Goal: Answer question/provide support

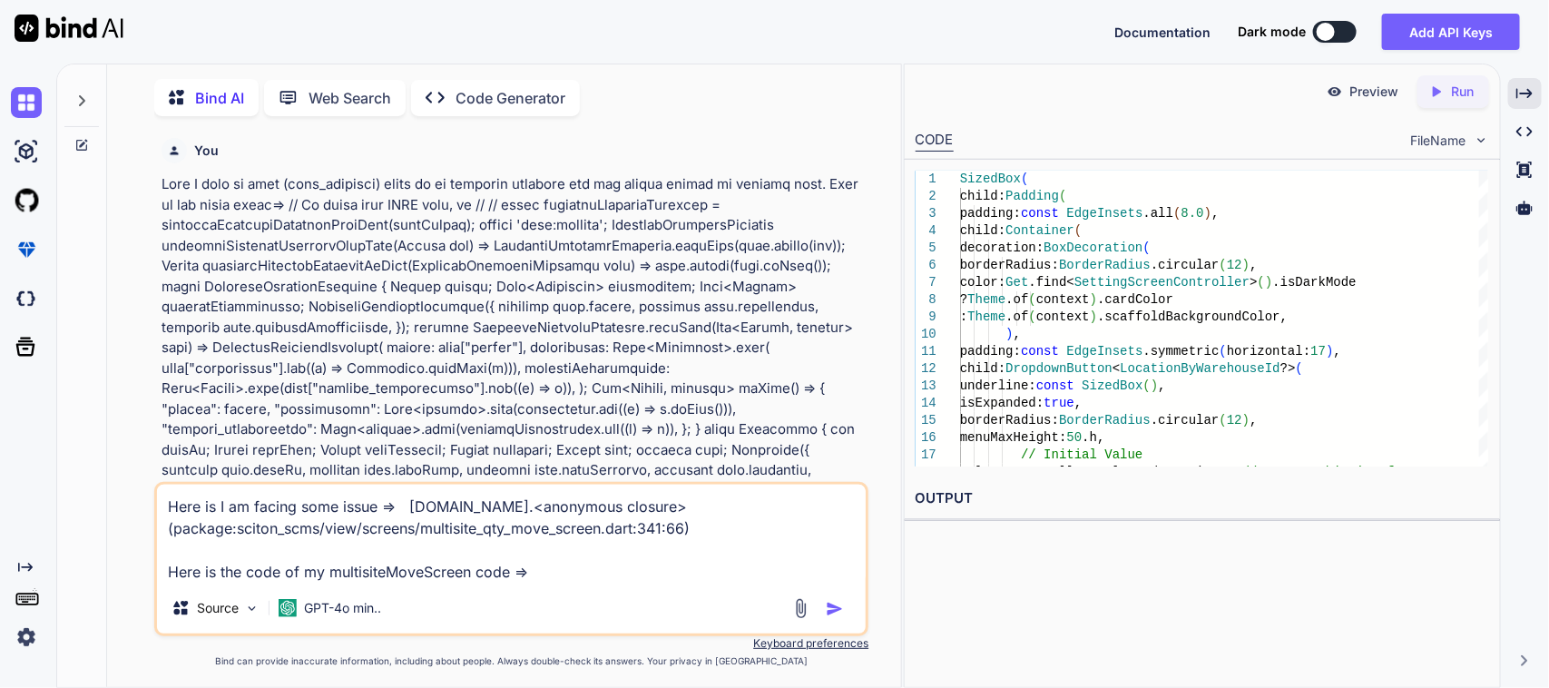
scroll to position [907, 0]
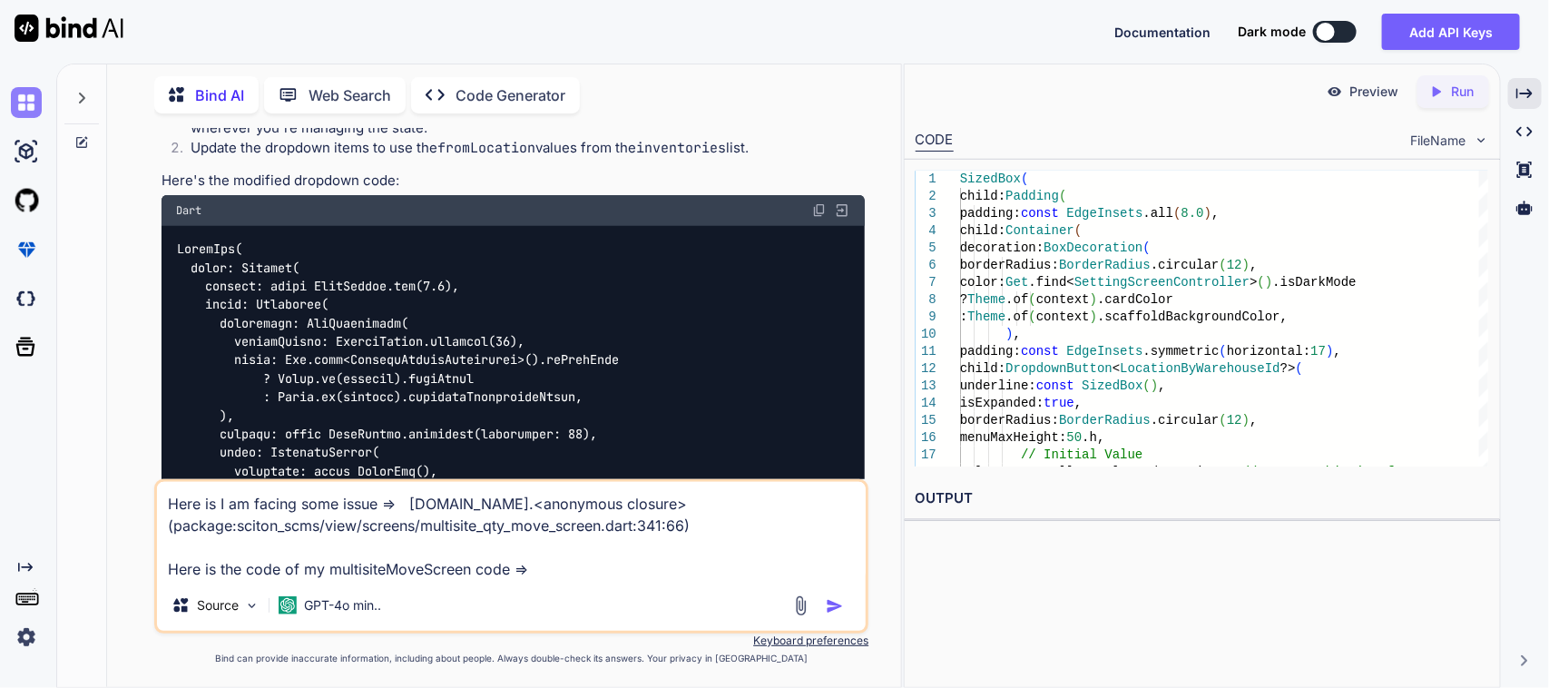
click at [23, 106] on img at bounding box center [26, 102] width 31 height 31
type textarea "x"
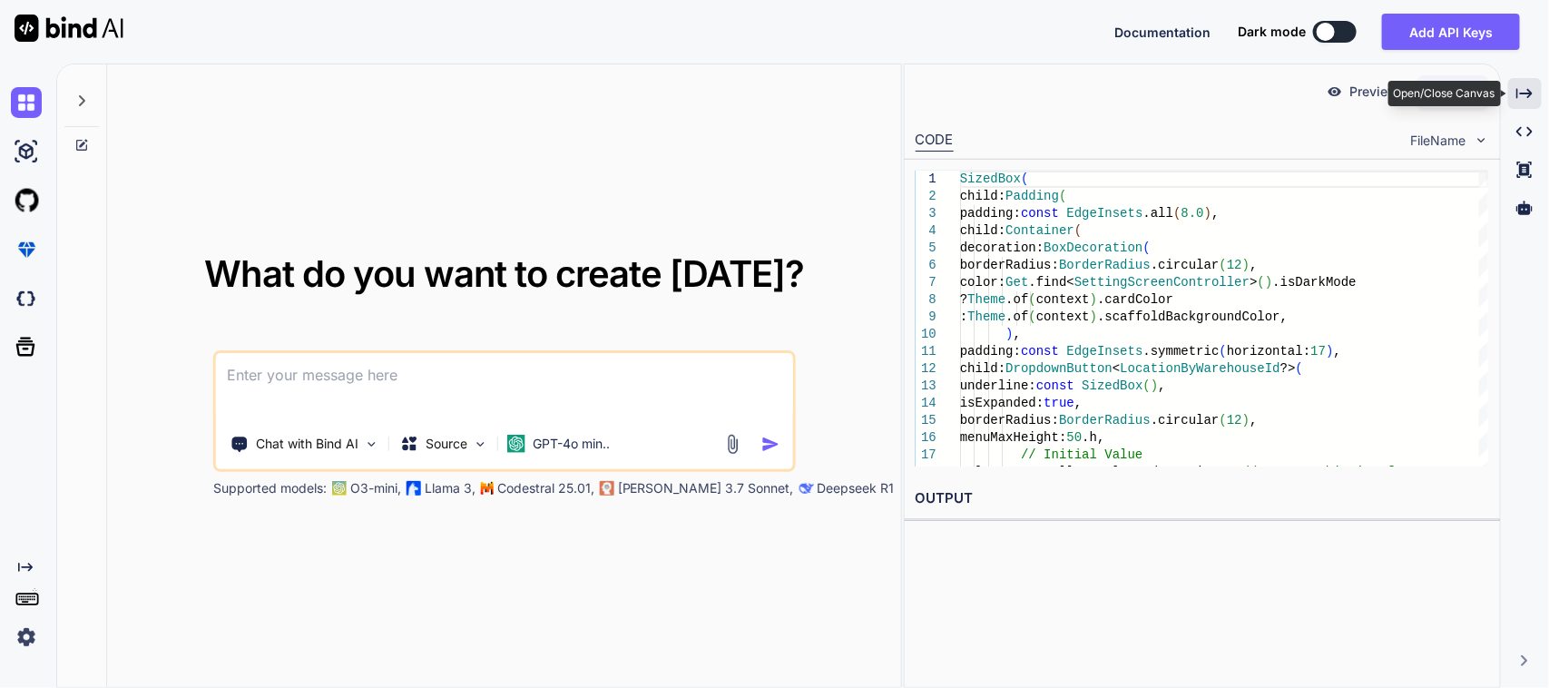
click at [1531, 87] on icon "Created with Pixso." at bounding box center [1524, 93] width 16 height 16
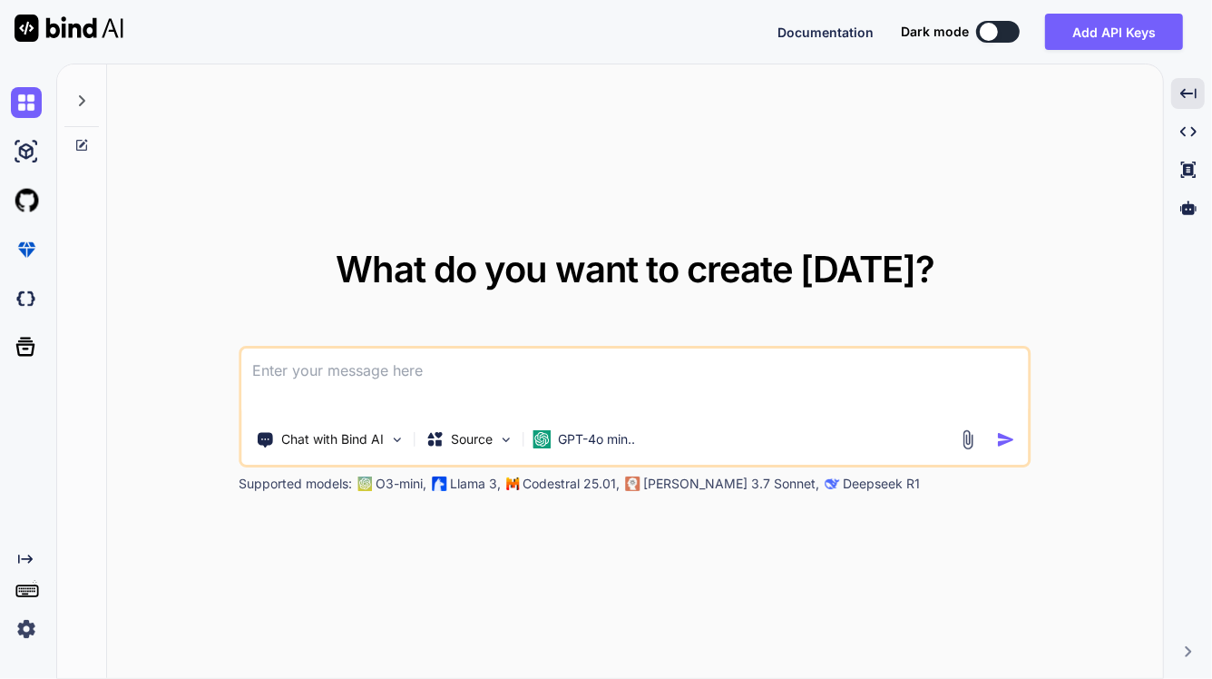
click at [461, 381] on textarea at bounding box center [635, 381] width 787 height 67
click at [645, 370] on textarea "Please modify my multi quantity move screen code" at bounding box center [635, 381] width 787 height 67
paste textarea "// /* // * Created By - Chetu Team // * Description - This class is handling th…"
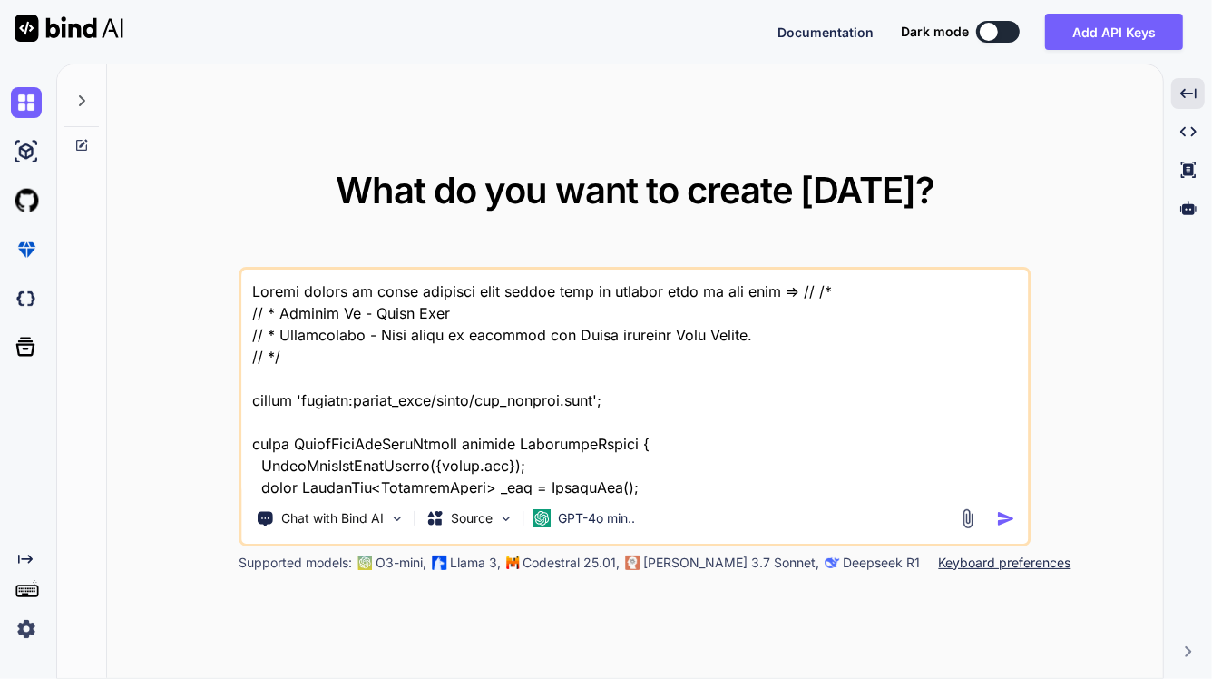
scroll to position [10949, 0]
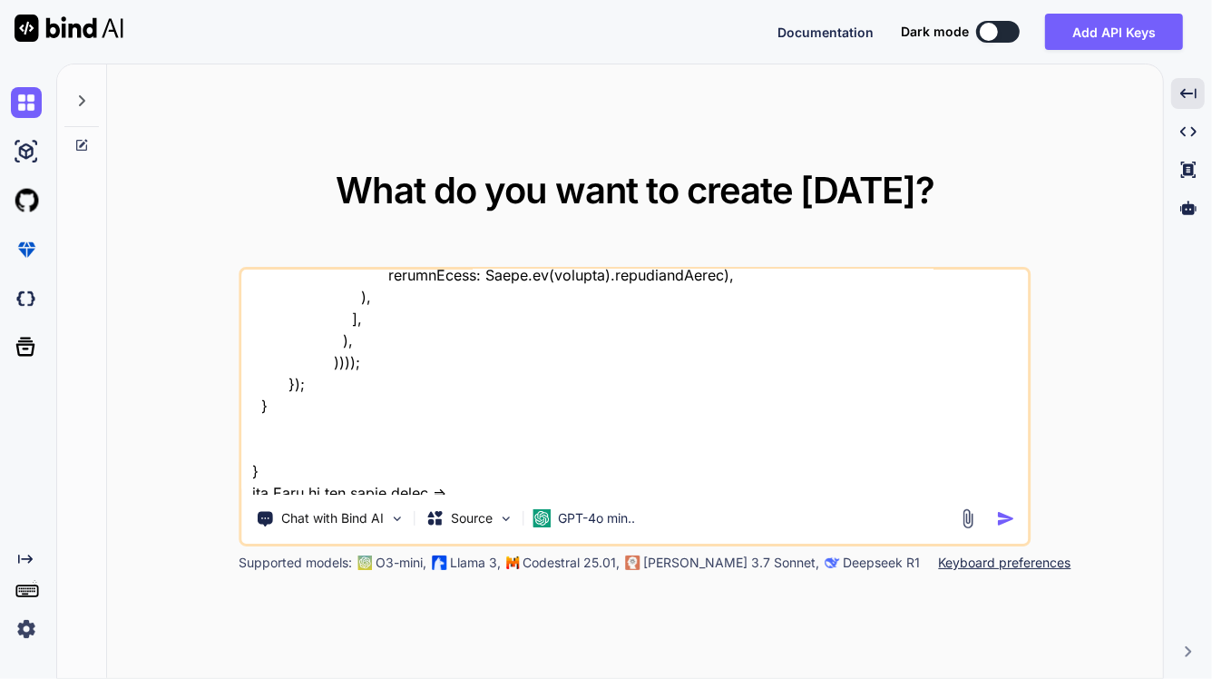
paste textarea "// To parse this JSON data, do // // final movementLocationResponse = movementL…"
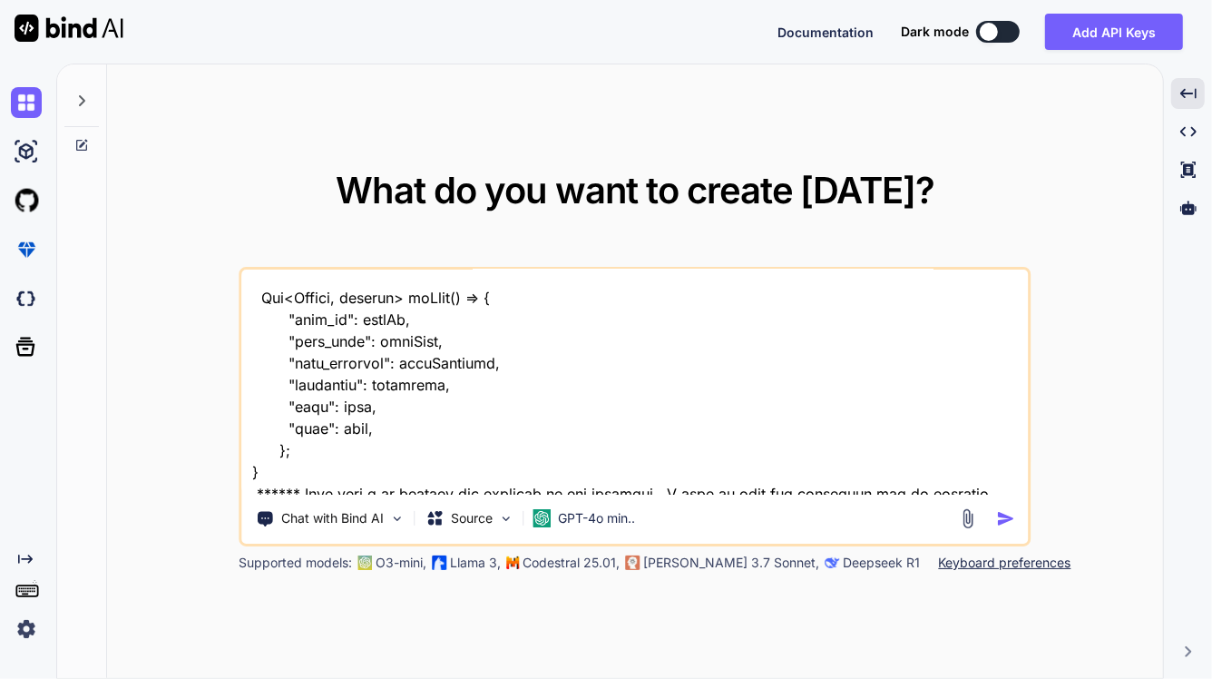
scroll to position [12603, 0]
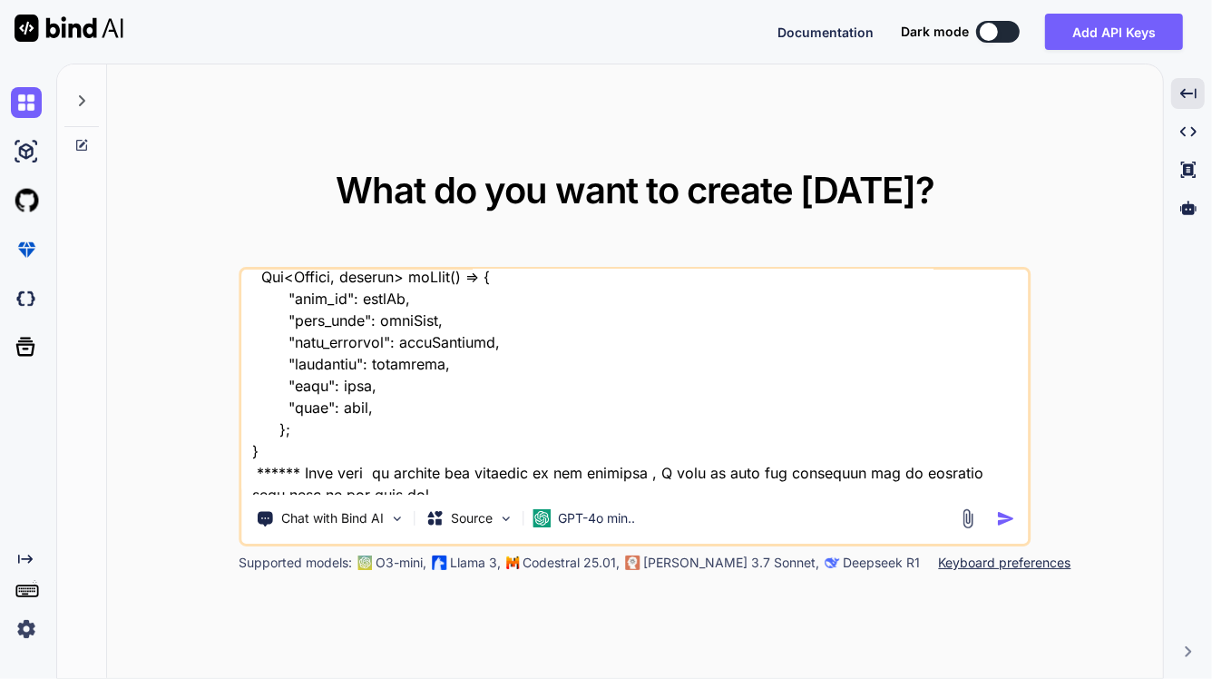
type textarea "Please modify my multi quantity move screen code in flutter here is the code =>…"
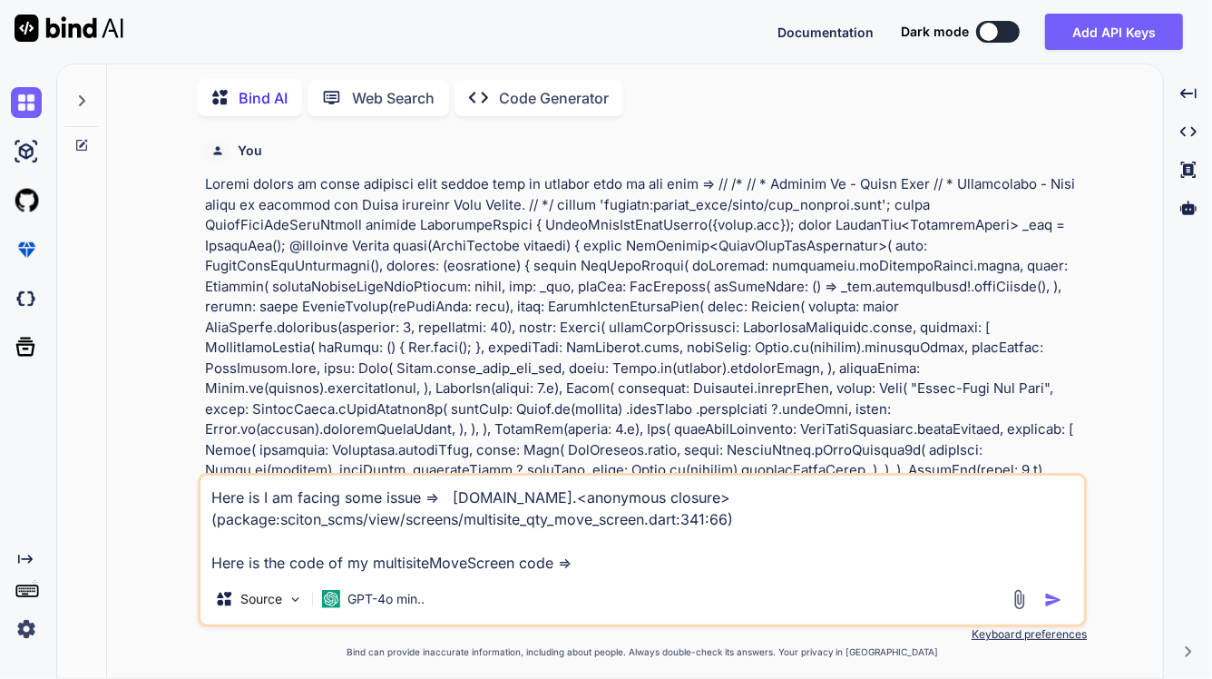
scroll to position [7, 0]
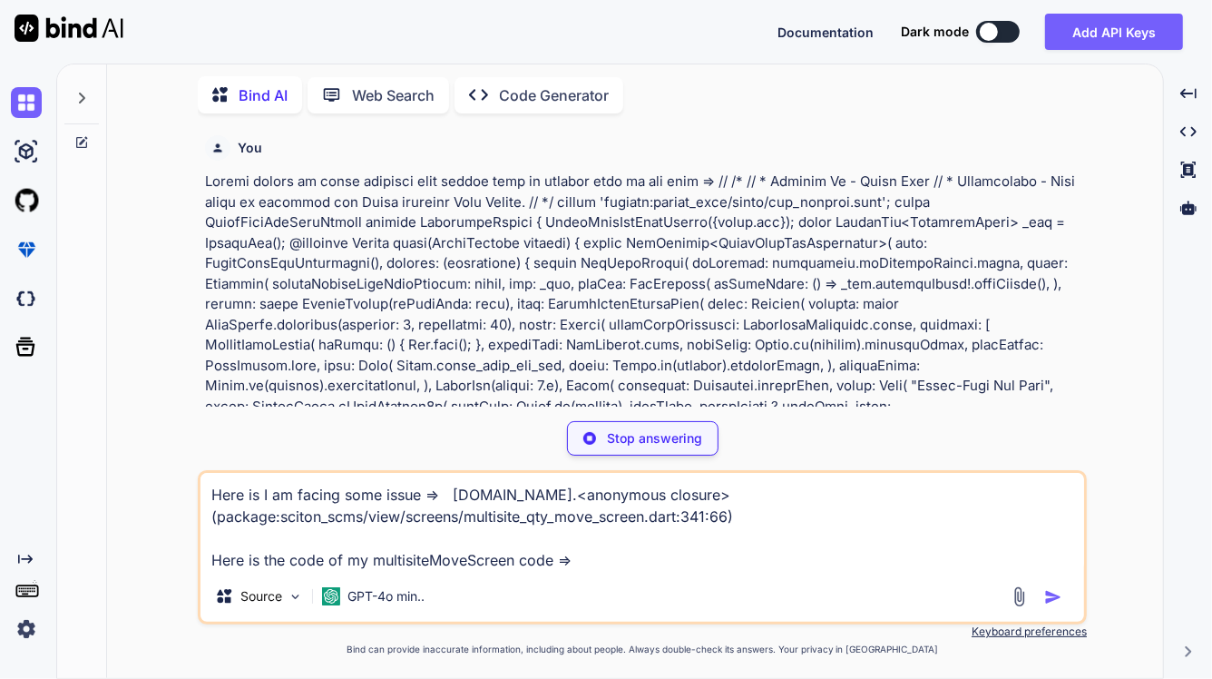
drag, startPoint x: 632, startPoint y: 558, endPoint x: 18, endPoint y: 387, distance: 636.7
click at [18, 387] on div "Created with Pixso. Bind AI Web Search Created with Pixso. Code Generator You B…" at bounding box center [606, 371] width 1212 height 615
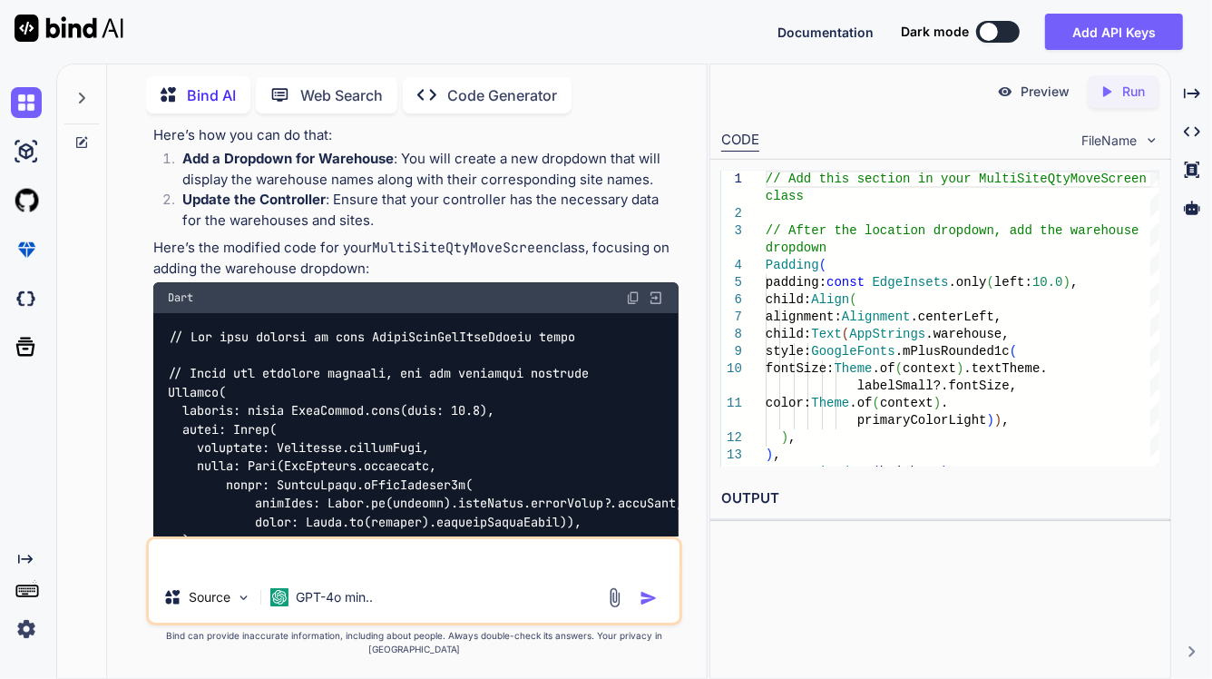
scroll to position [3619, 0]
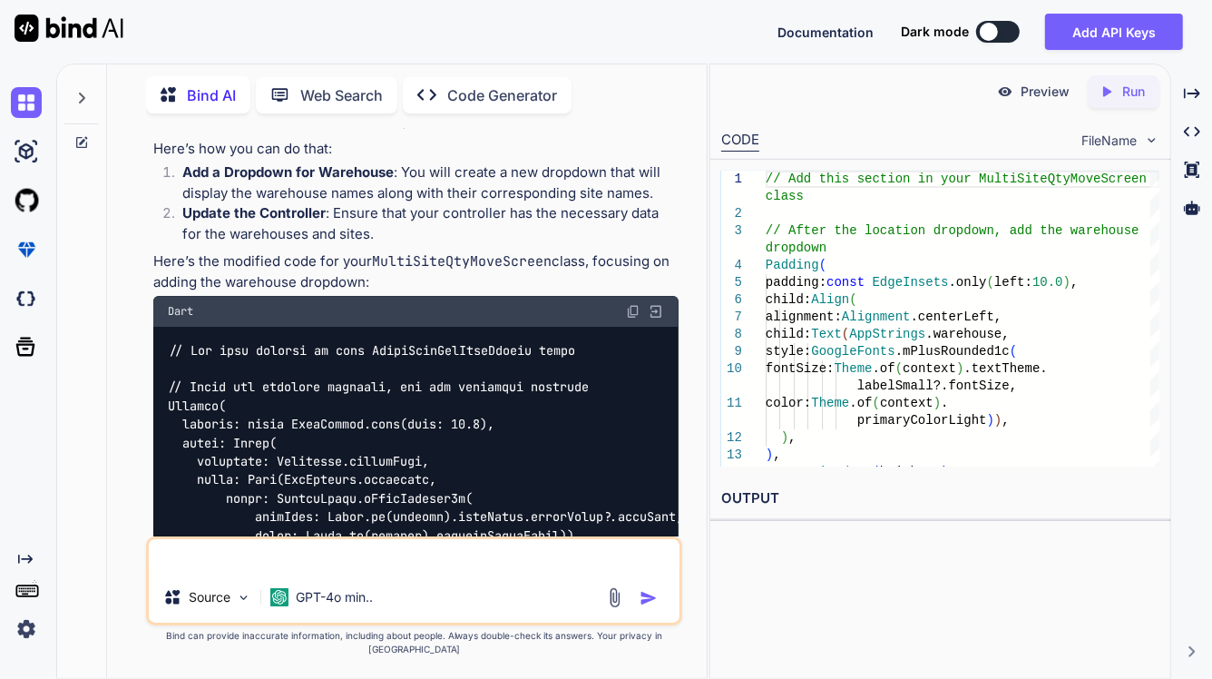
click at [629, 304] on img at bounding box center [633, 311] width 15 height 15
click at [287, 572] on textarea at bounding box center [414, 555] width 531 height 33
paste textarea "onChanged: (value) { controller.selectedWarehouse = value; controller.update();…"
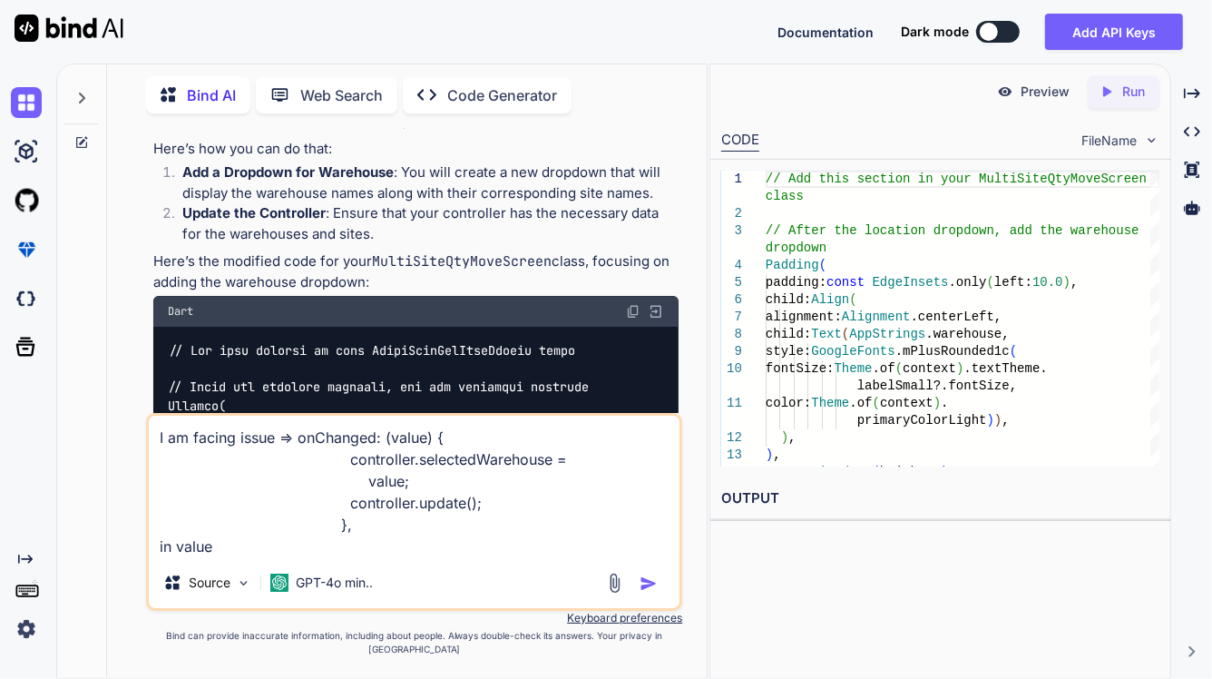
drag, startPoint x: 218, startPoint y: 558, endPoint x: 138, endPoint y: 564, distance: 80.0
click at [138, 564] on div "You Bind AI To modify your Flutter code to display the warehouse and site name …" at bounding box center [414, 403] width 585 height 550
click at [277, 451] on textarea "I am facing issue => onChanged: (value) { controller.selectedWarehouse = value;…" at bounding box center [414, 487] width 531 height 142
paste textarea "A value of type 'Object?' can't be assigned to a variable of type 'Inventory?'.…"
type textarea "I am facing issue in value => onChanged: (value) { controller.selectedWarehouse…"
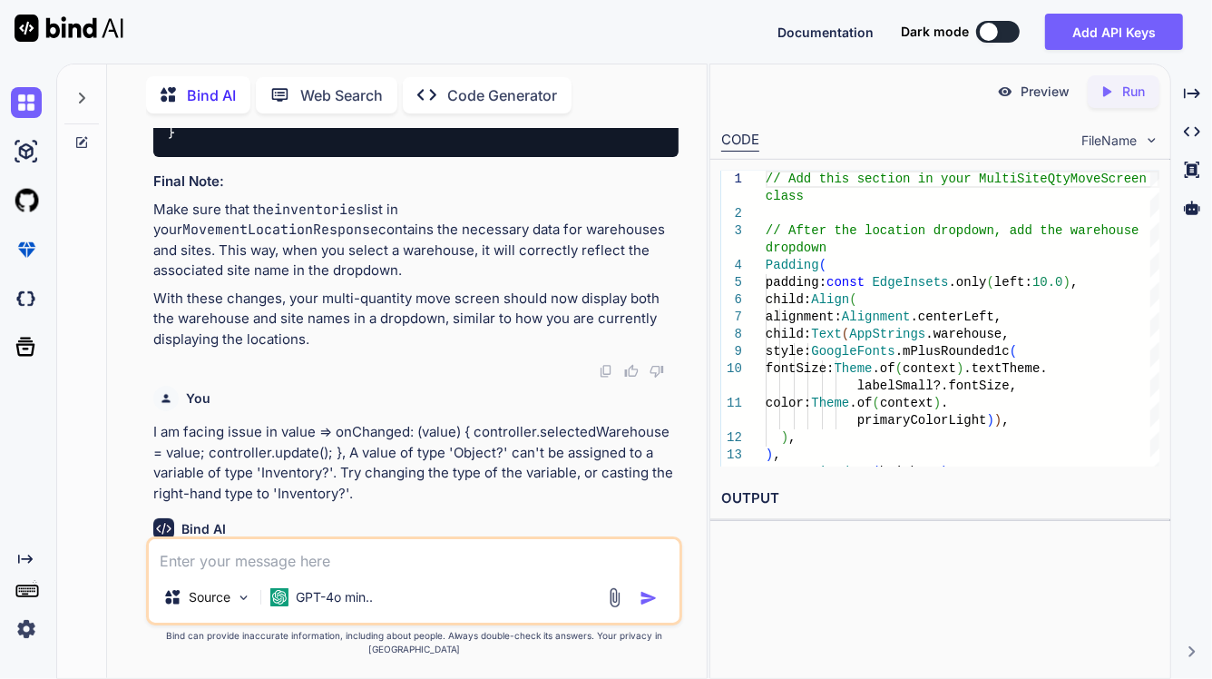
scroll to position [5422, 0]
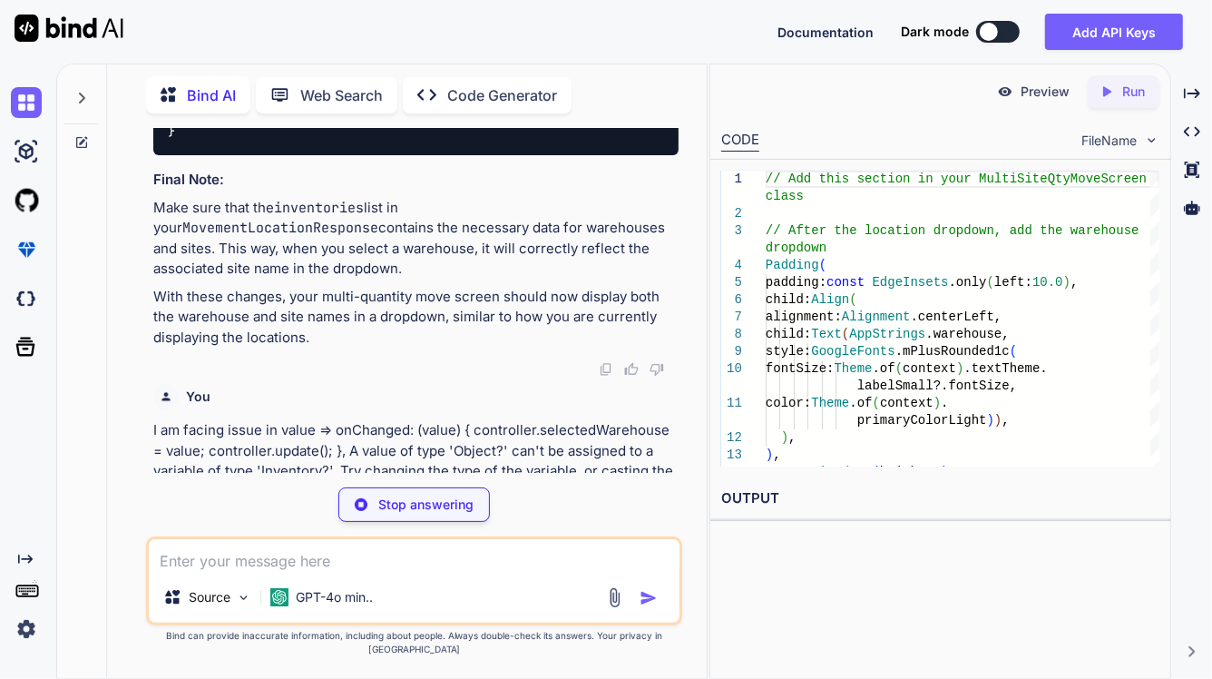
click at [1208, 101] on div "Bind AI Web Search Created with Pixso. Code Generator You Bind AI To modify you…" at bounding box center [634, 371] width 1156 height 615
click at [1191, 92] on icon "Created with Pixso." at bounding box center [1192, 93] width 16 height 16
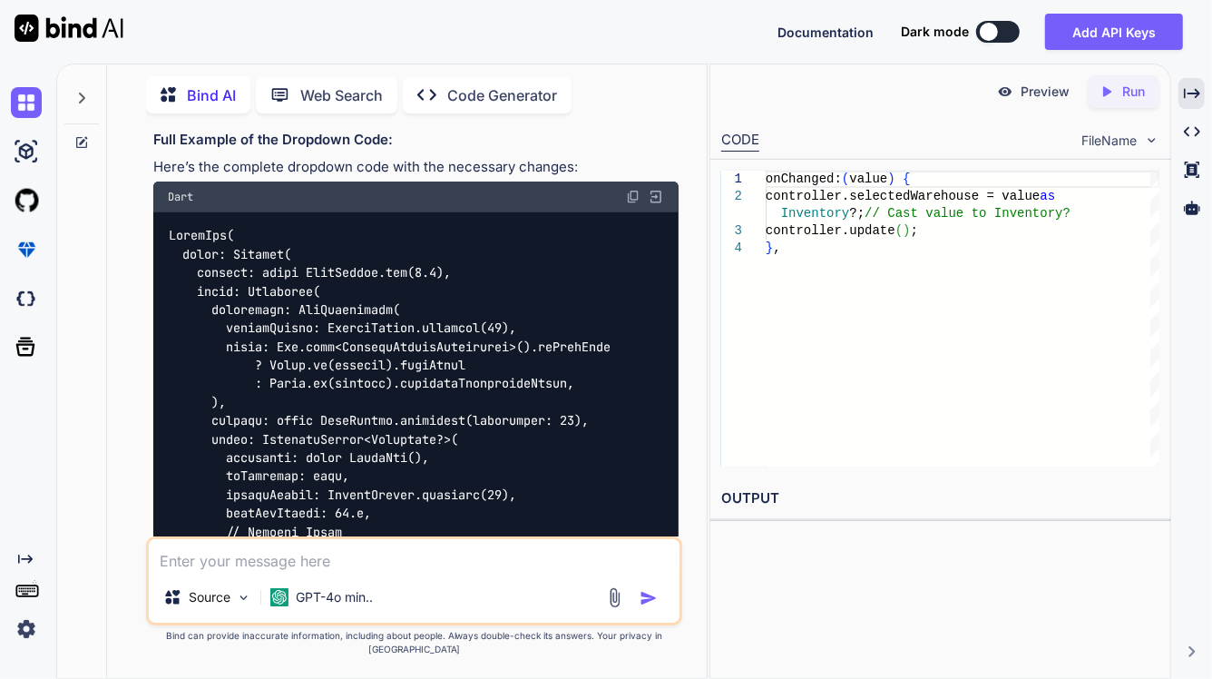
scroll to position [6186, 0]
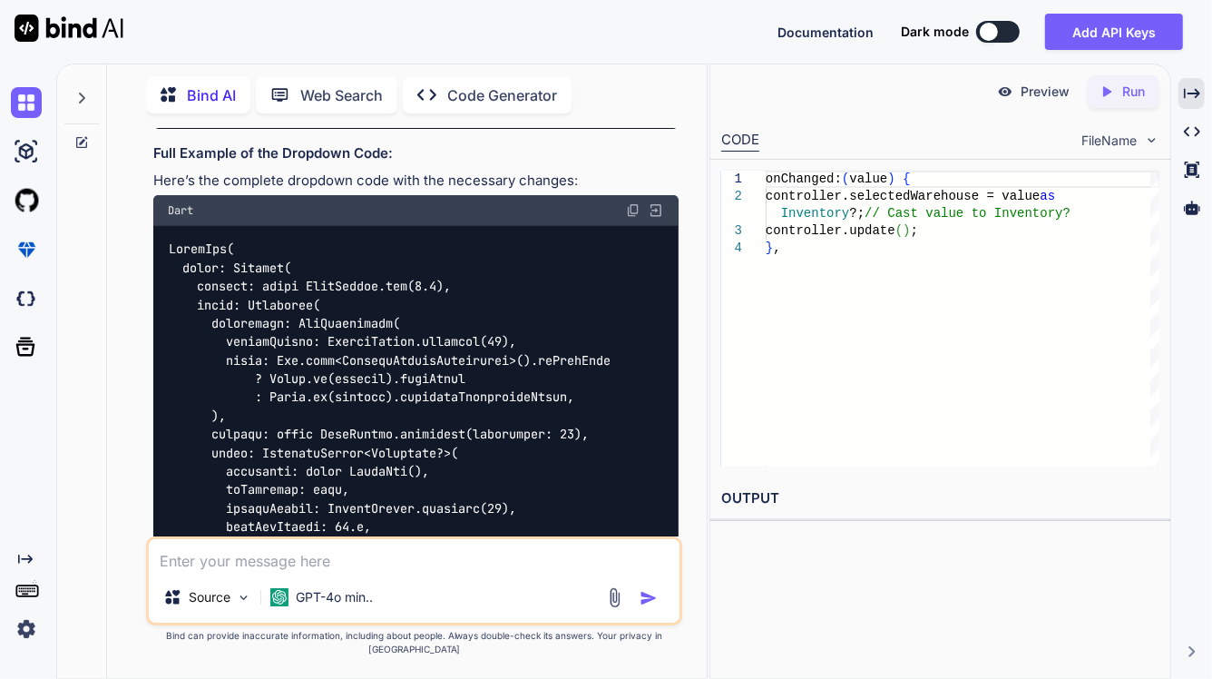
click at [632, 203] on img at bounding box center [633, 210] width 15 height 15
click at [336, 572] on textarea at bounding box center [414, 555] width 531 height 33
click at [382, 570] on textarea at bounding box center [414, 555] width 531 height 33
paste textarea "he following assertion was thrown building GetBuilder<MultiSiteQtyController>(d…"
type textarea "When I select the value in location dropdown then I am facing this issue => he …"
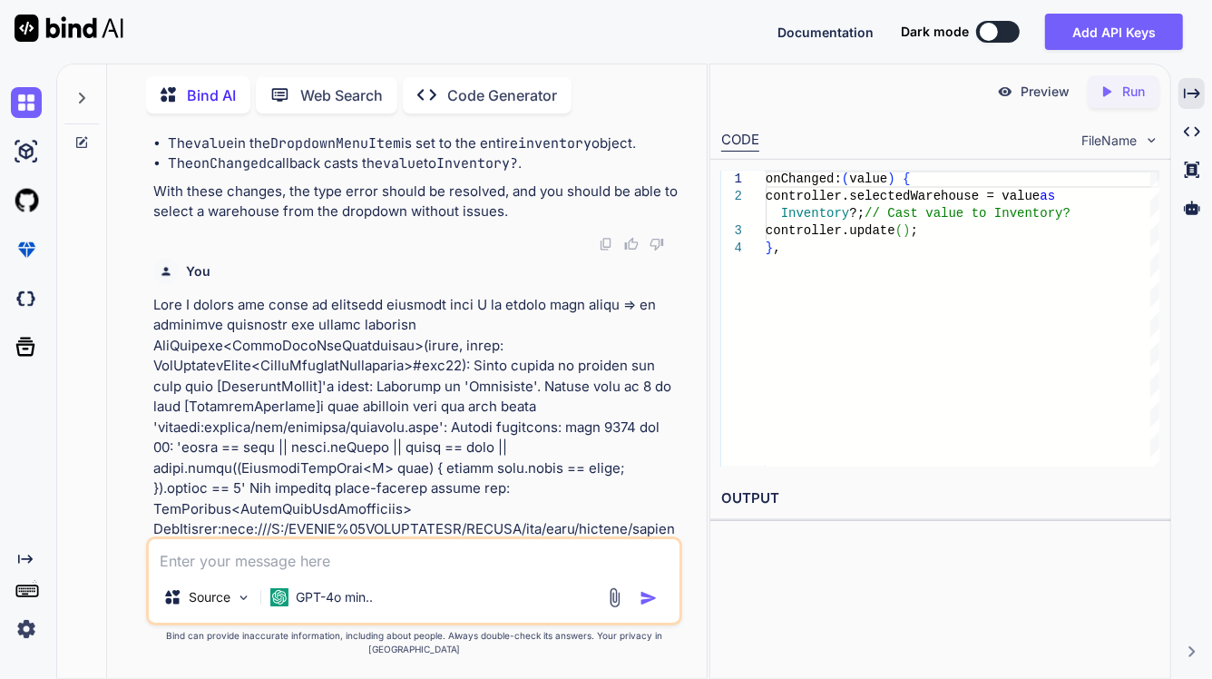
scroll to position [7403, 0]
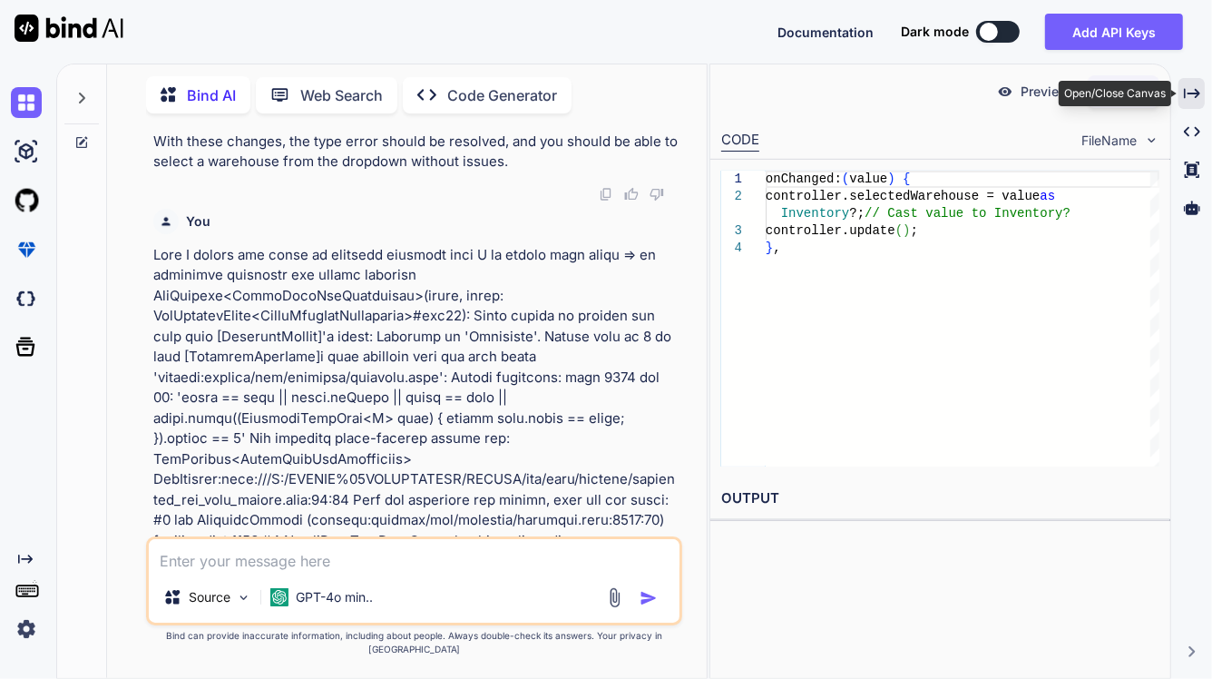
click at [1191, 96] on icon "Created with Pixso." at bounding box center [1192, 93] width 16 height 16
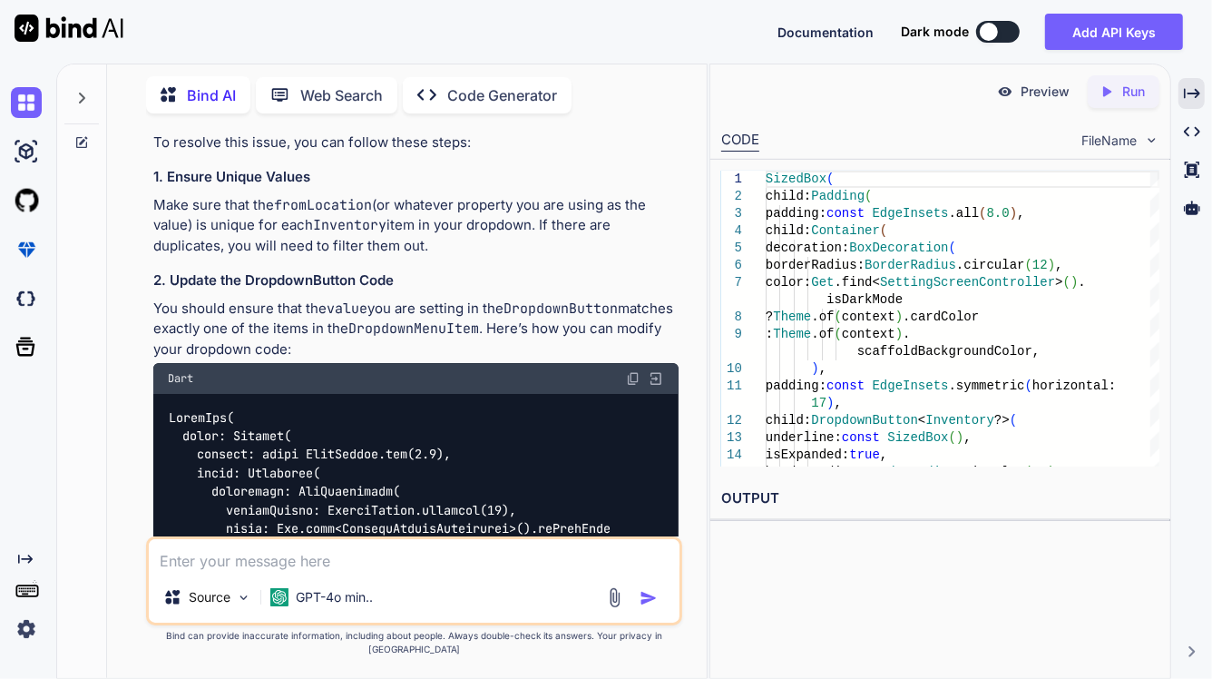
scroll to position [8043, 0]
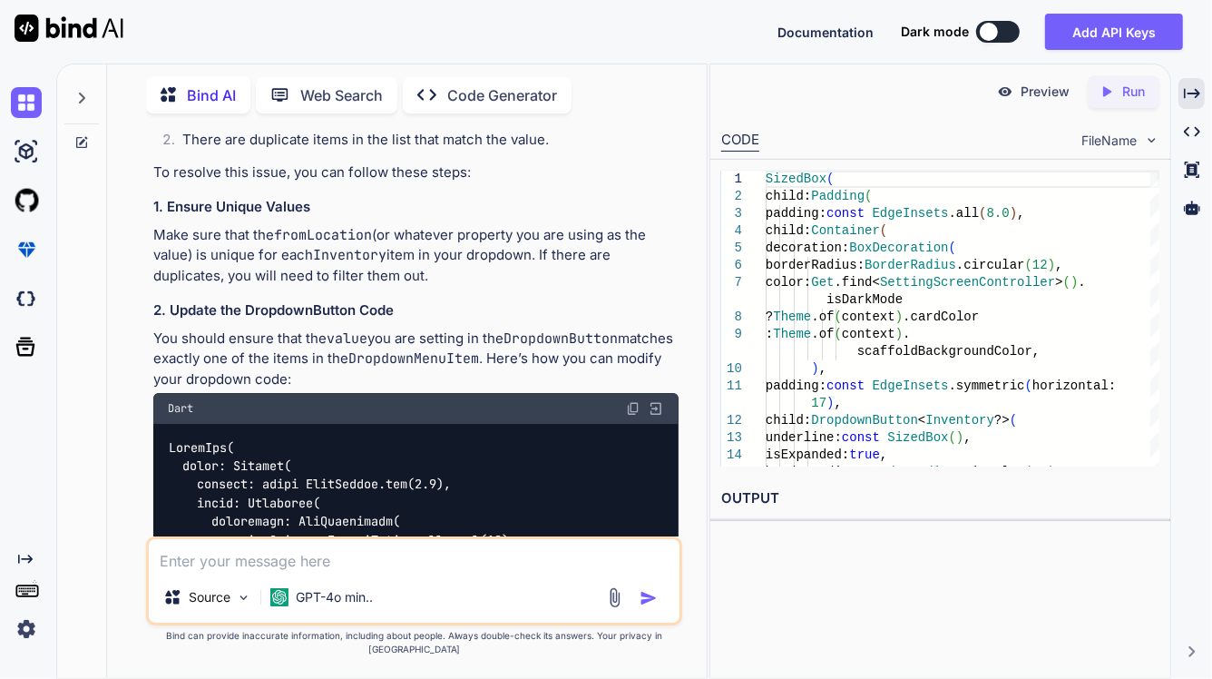
click at [638, 401] on img at bounding box center [633, 408] width 15 height 15
click at [270, 567] on textarea at bounding box center [414, 555] width 531 height 33
drag, startPoint x: 545, startPoint y: 569, endPoint x: 121, endPoint y: 568, distance: 424.7
click at [122, 568] on div "You Bind AI To modify your Flutter code to display the warehouse and site name …" at bounding box center [414, 403] width 585 height 550
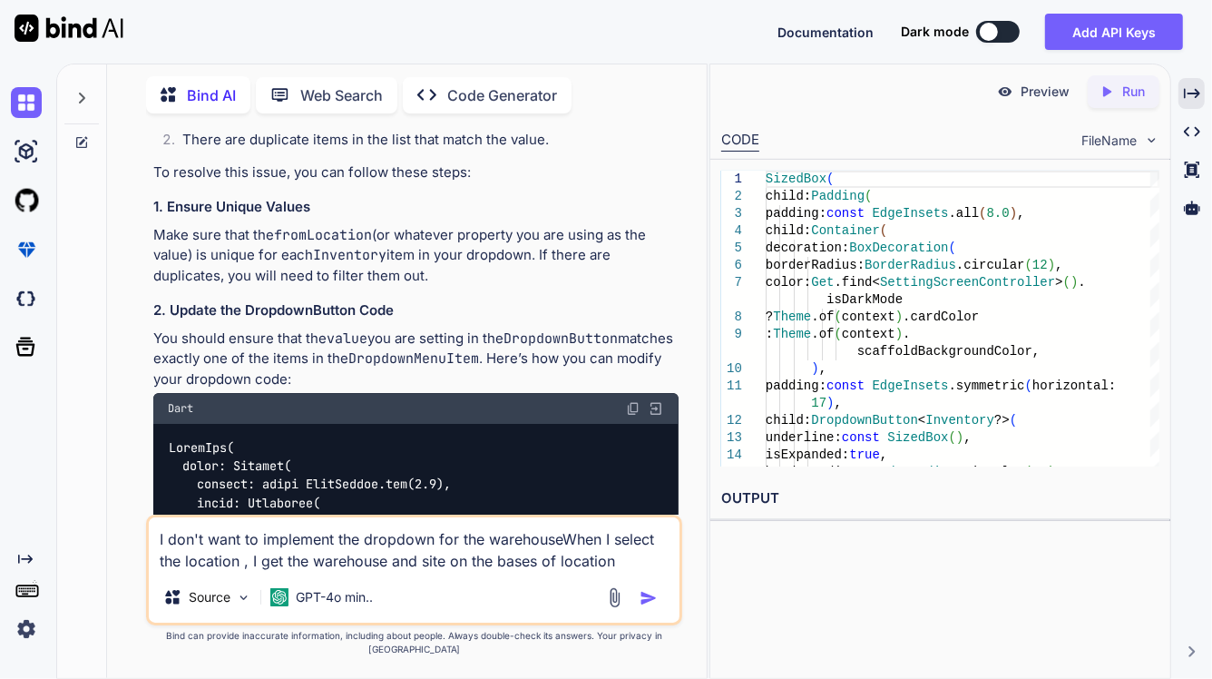
type textarea "I don't want to implement the dropdown for the warehouse When I select the loca…"
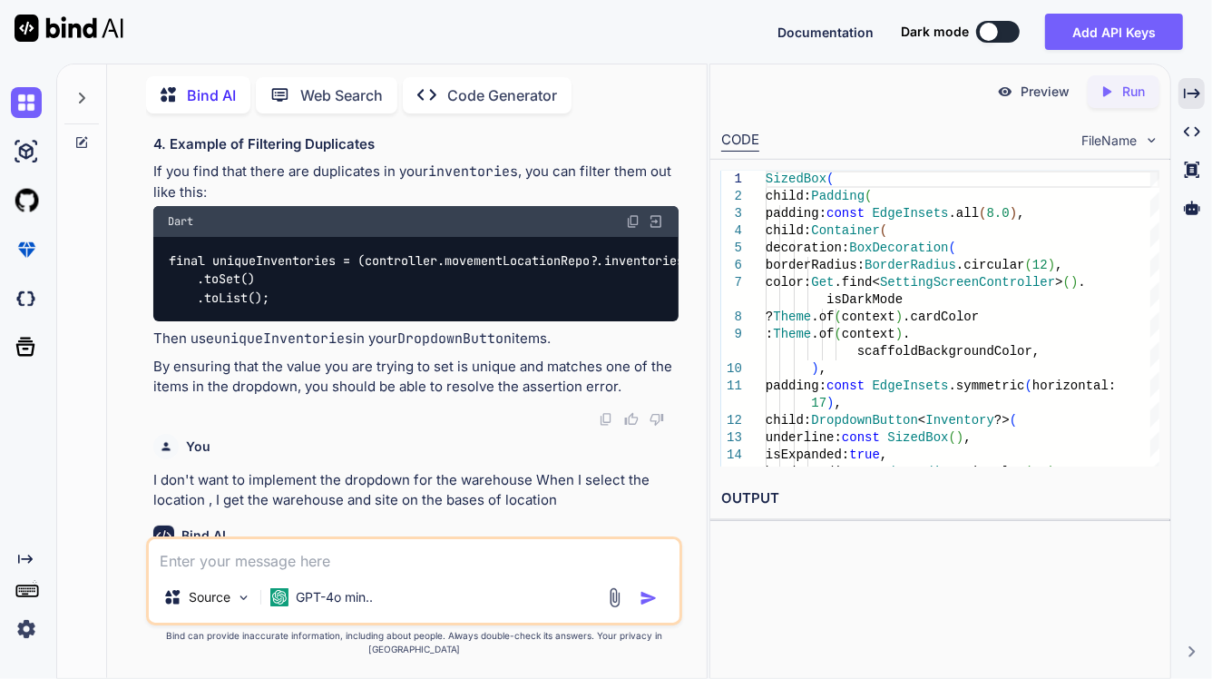
scroll to position [9504, 0]
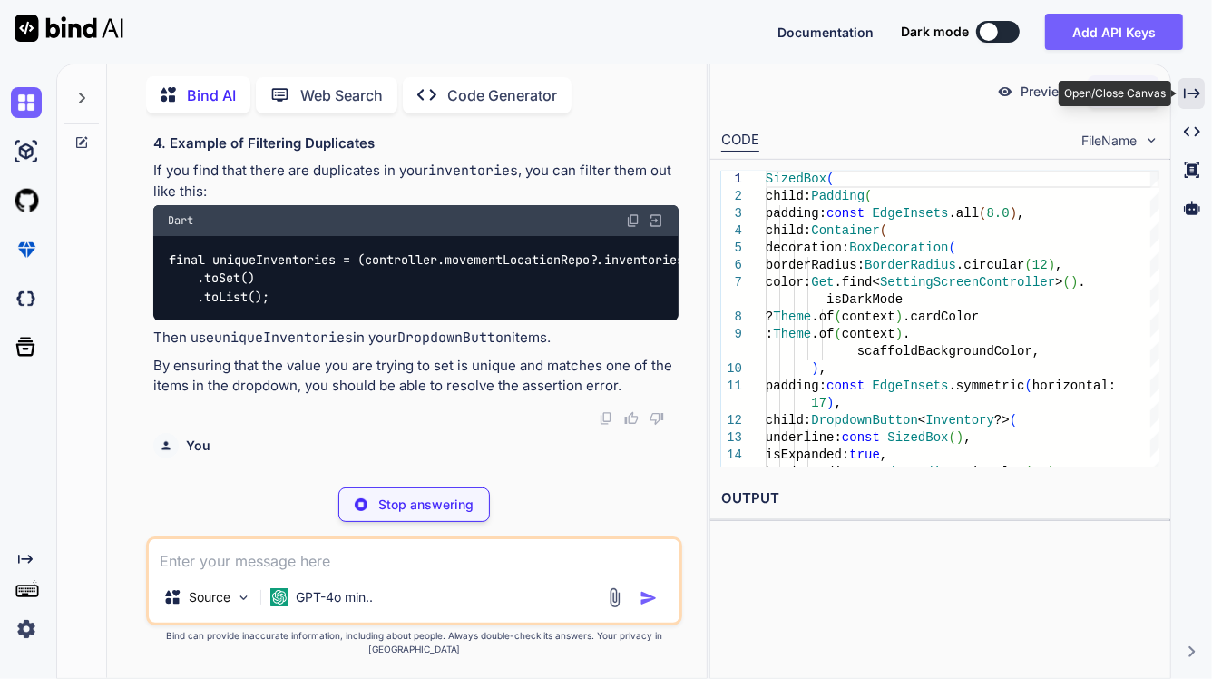
click at [1190, 97] on icon "Created with Pixso." at bounding box center [1192, 93] width 16 height 16
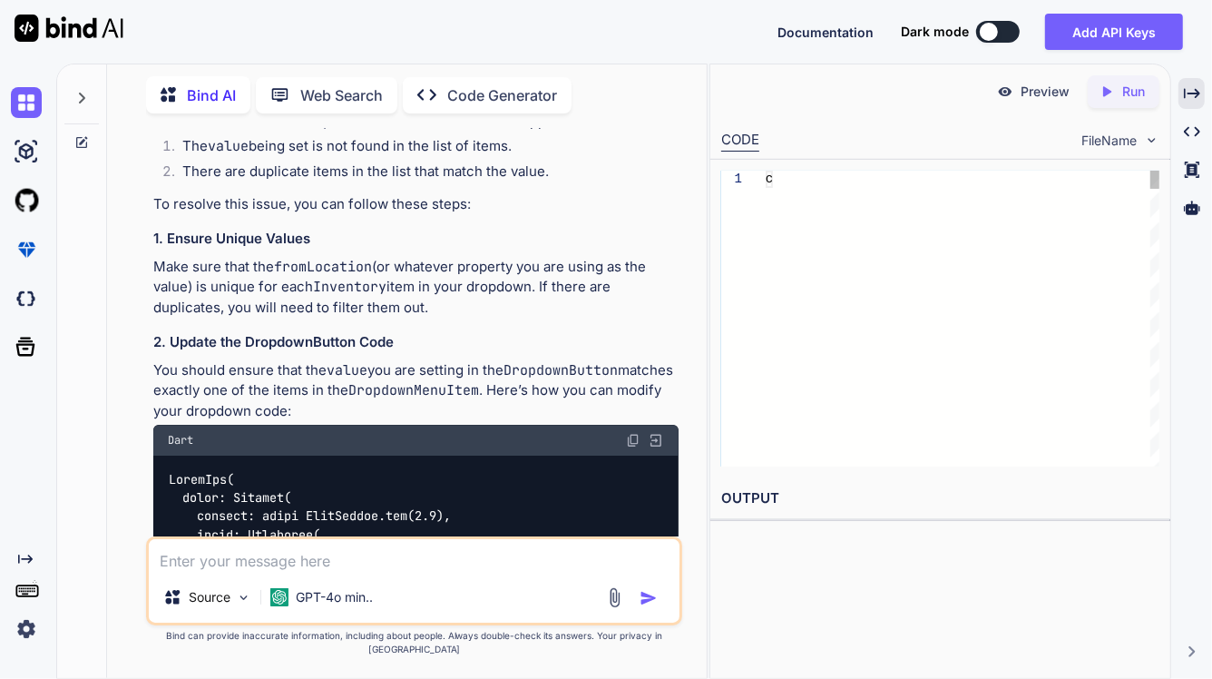
scroll to position [10024, 0]
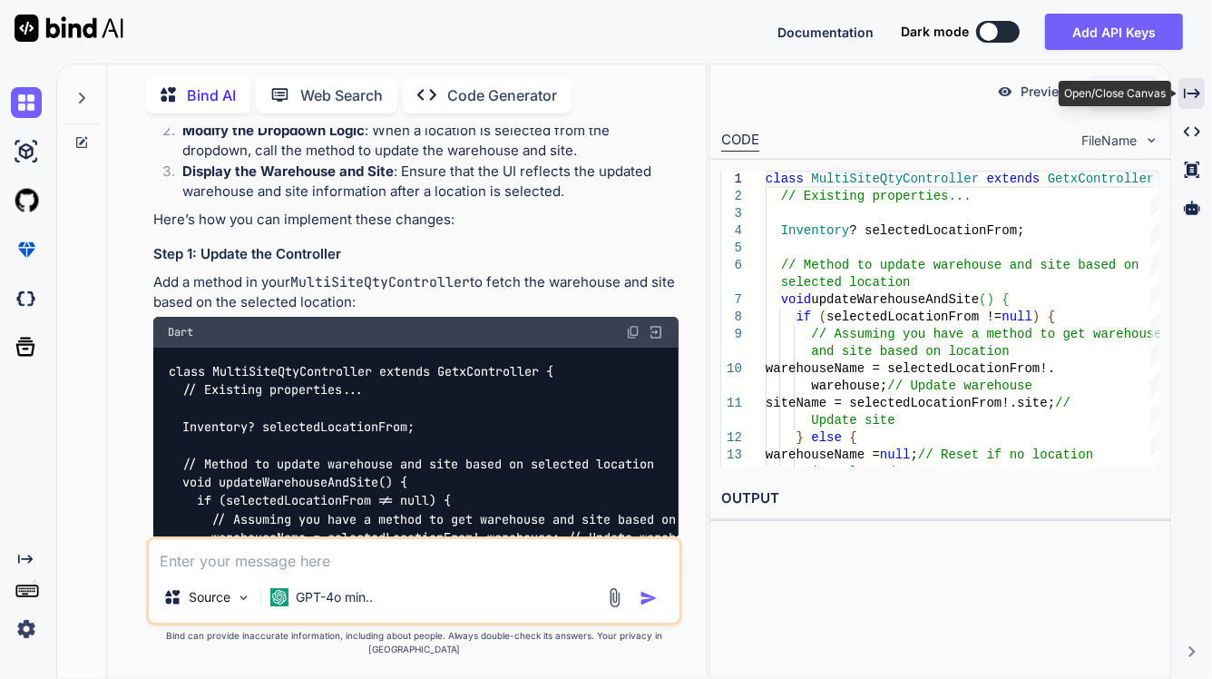
click at [1191, 102] on div "Created with Pixso." at bounding box center [1192, 93] width 26 height 31
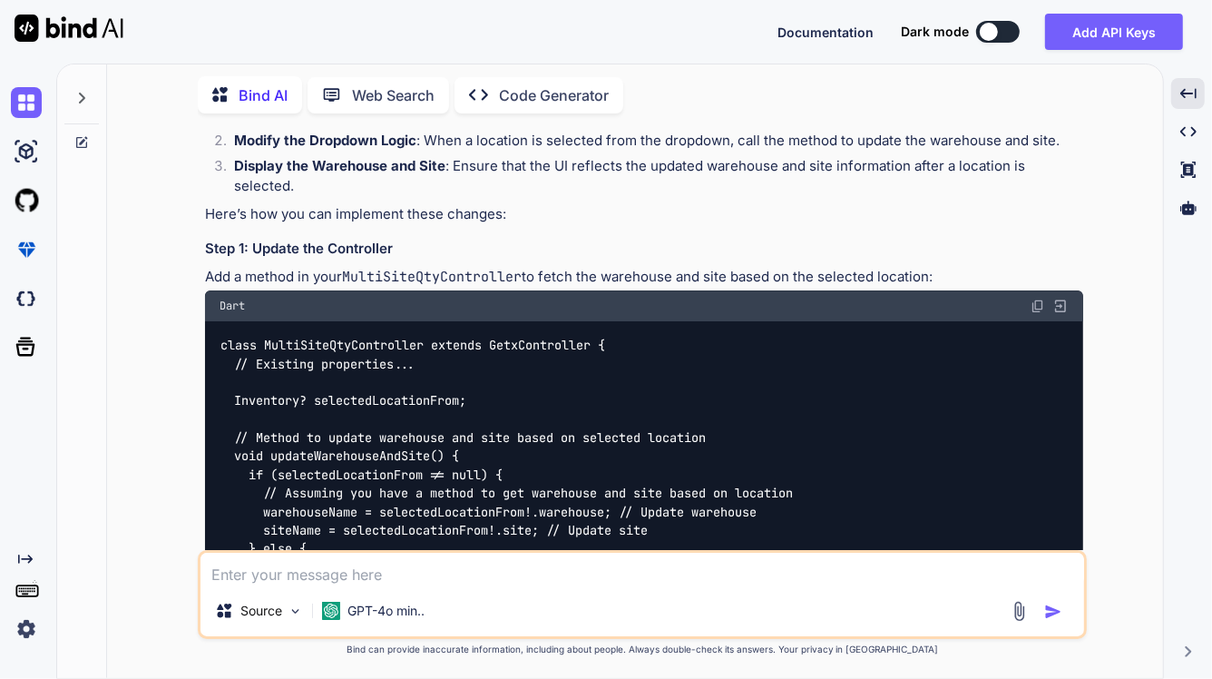
scroll to position [8101, 0]
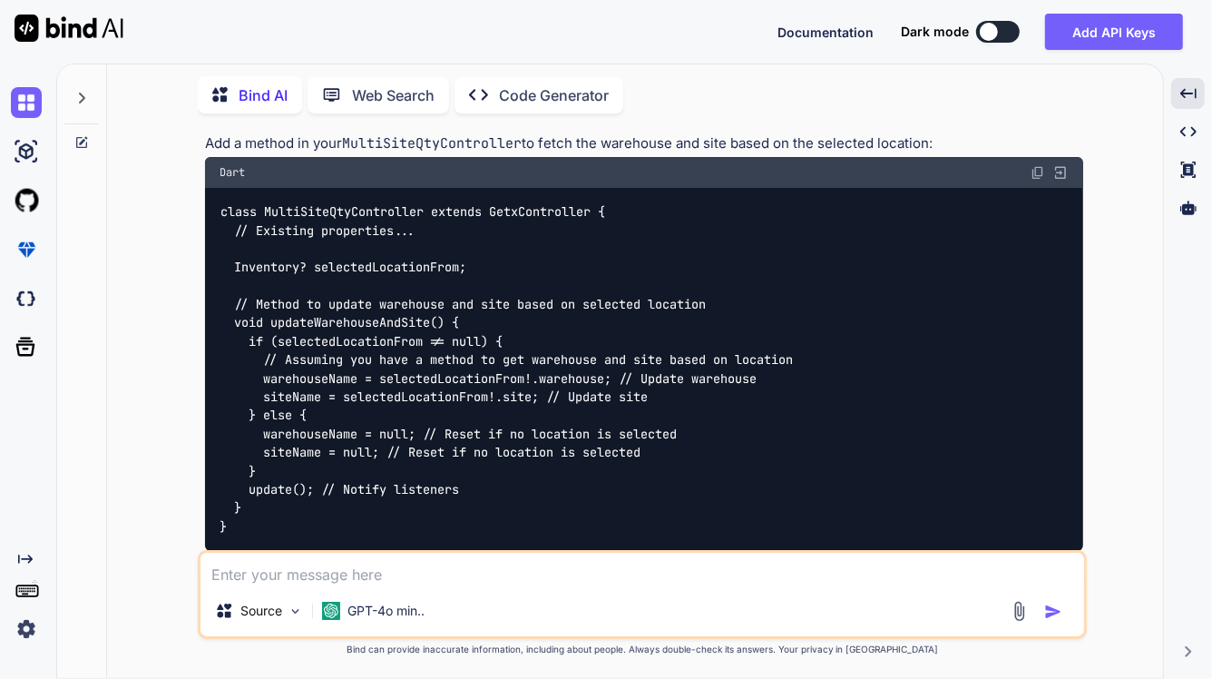
click at [513, 302] on div "class MultiSiteQtyController extends GetxController { // Existing properties...…" at bounding box center [644, 369] width 878 height 362
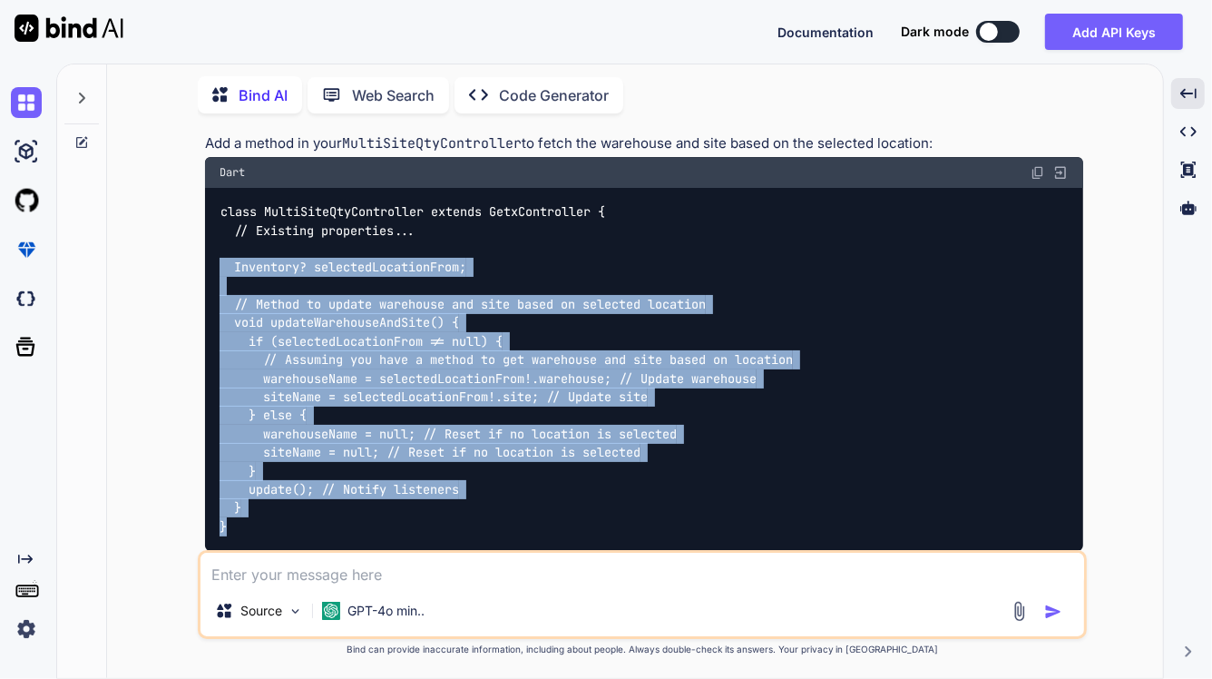
drag, startPoint x: 255, startPoint y: 479, endPoint x: 200, endPoint y: 227, distance: 258.3
click at [200, 227] on div "You Bind AI To modify your Flutter code to display the warehouse and site name …" at bounding box center [642, 403] width 889 height 550
copy code "Inventory? selectedLocationFrom; // Method to update warehouse and site based o…"
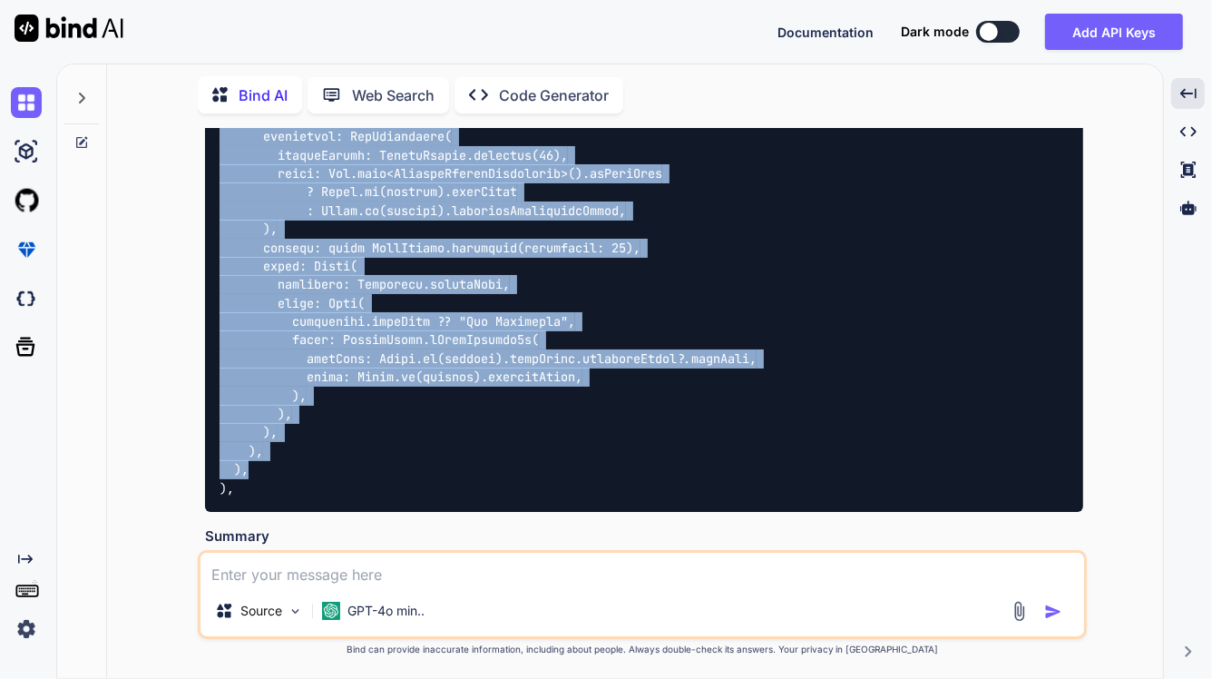
scroll to position [9575, 0]
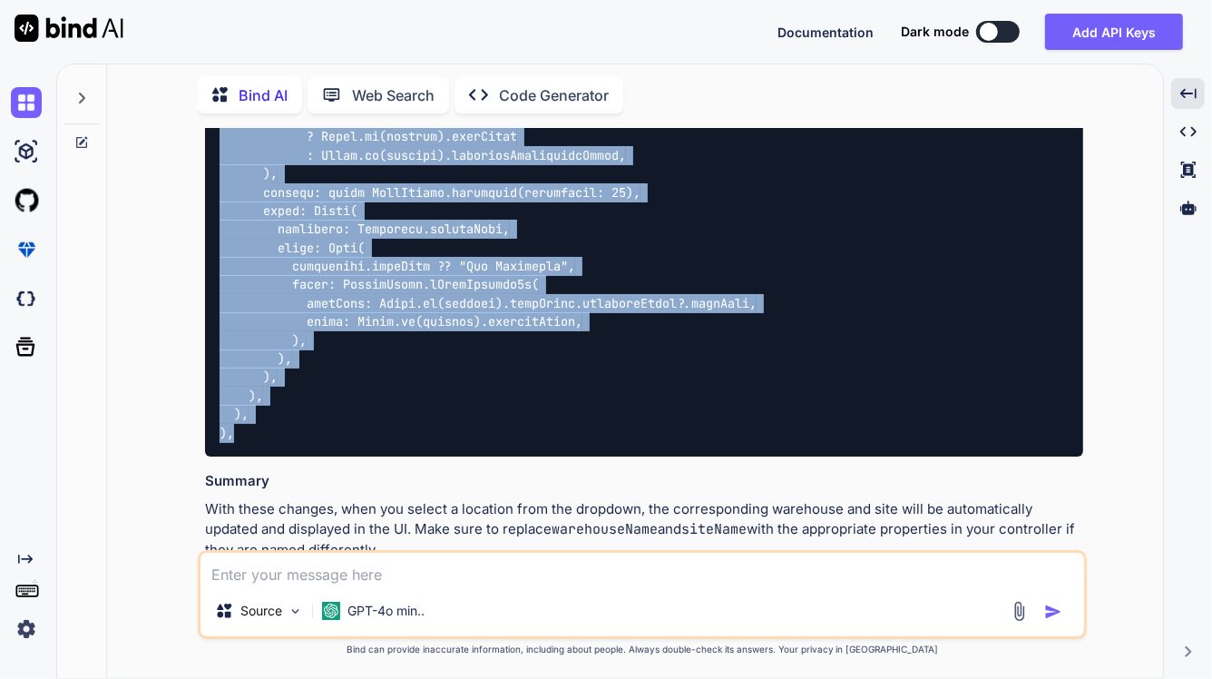
drag, startPoint x: 221, startPoint y: 238, endPoint x: 433, endPoint y: 388, distance: 260.3
copy code "Padding( padding: const EdgeInsets.symmetric(horizontal: 12, vertical: 5), chil…"
